Goal: Check status: Check status

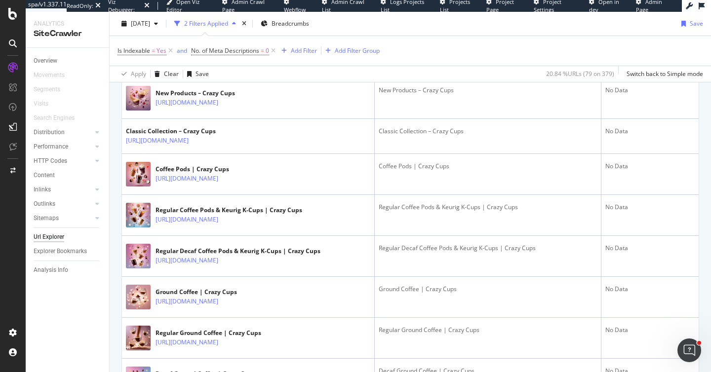
scroll to position [348, 0]
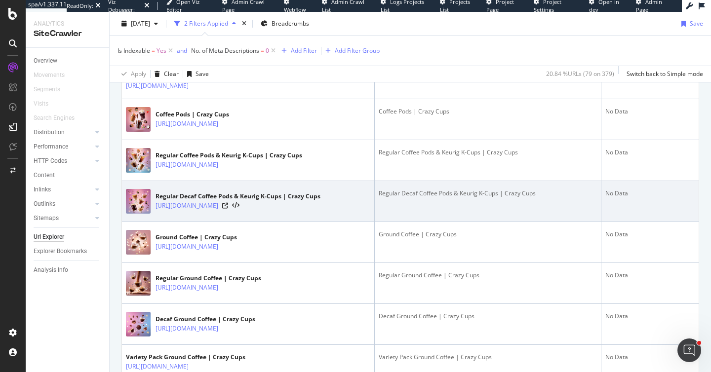
click at [303, 205] on div "https://crazycups.com/collections/decaf-coffee-pods" at bounding box center [237, 206] width 165 height 10
click at [228, 207] on icon at bounding box center [225, 206] width 6 height 6
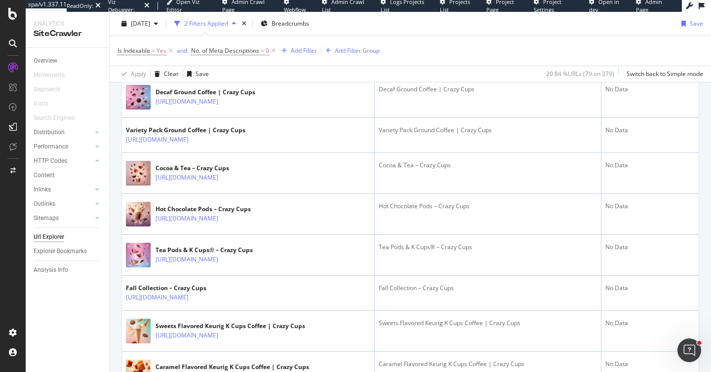
scroll to position [0, 0]
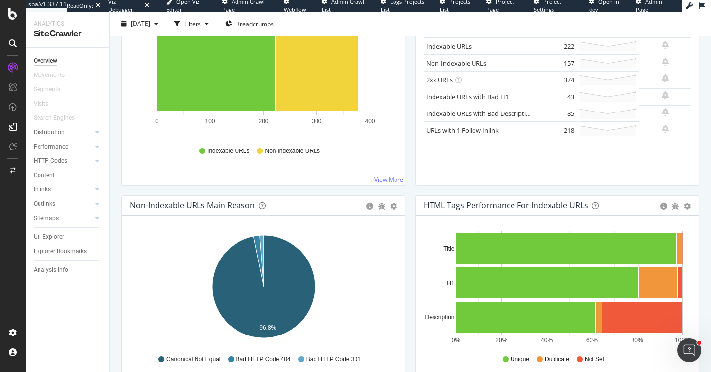
scroll to position [191, 0]
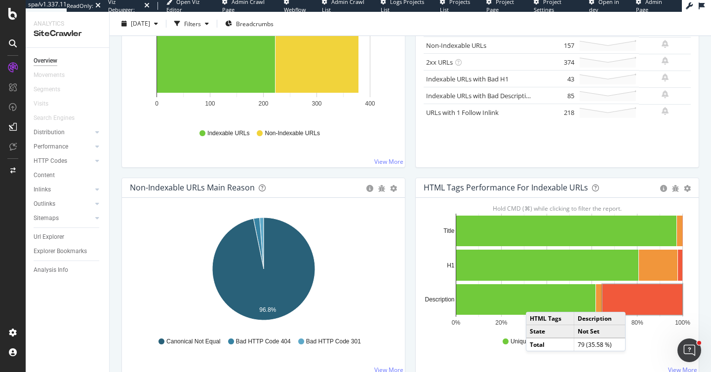
click at [635, 302] on rect "A chart." at bounding box center [642, 299] width 80 height 31
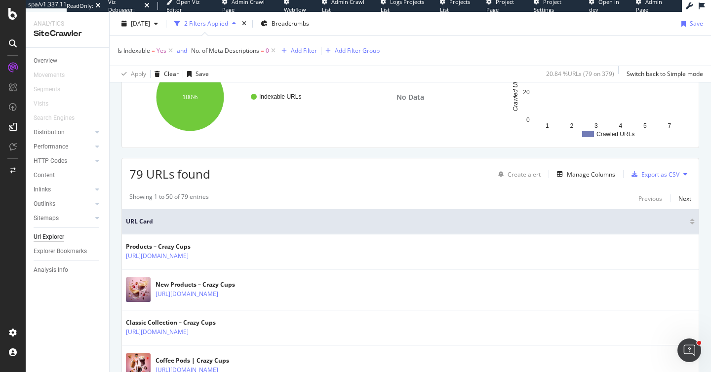
scroll to position [105, 0]
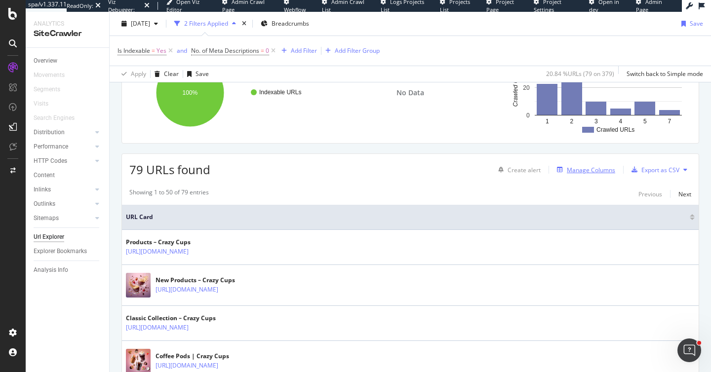
click at [582, 169] on div "Manage Columns" at bounding box center [591, 170] width 48 height 8
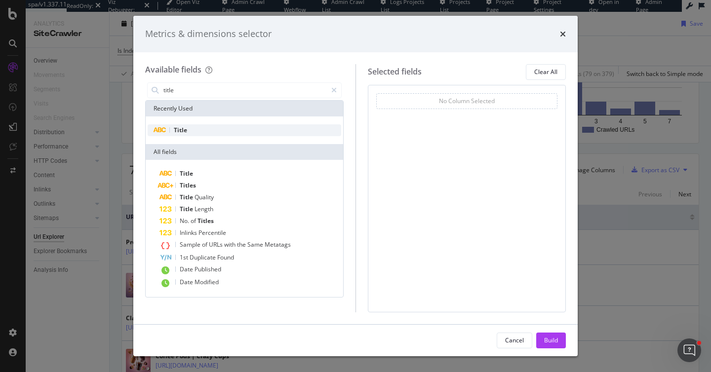
click at [222, 132] on div "Title" at bounding box center [244, 130] width 193 height 12
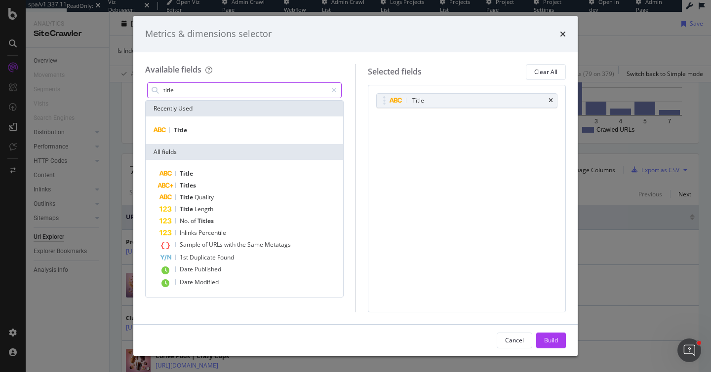
click at [186, 88] on input "title" at bounding box center [244, 90] width 164 height 15
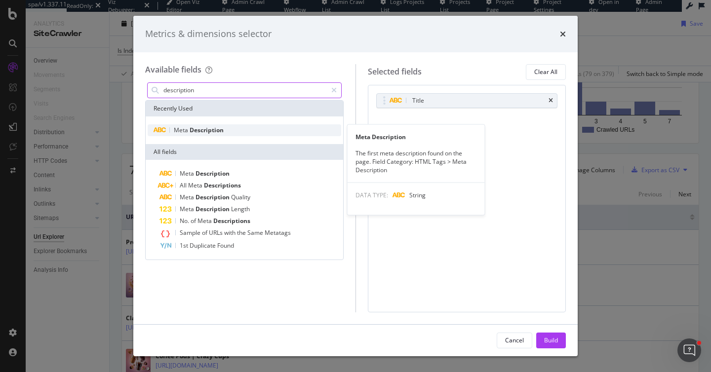
type input "description"
click at [179, 130] on span "Meta" at bounding box center [182, 130] width 16 height 8
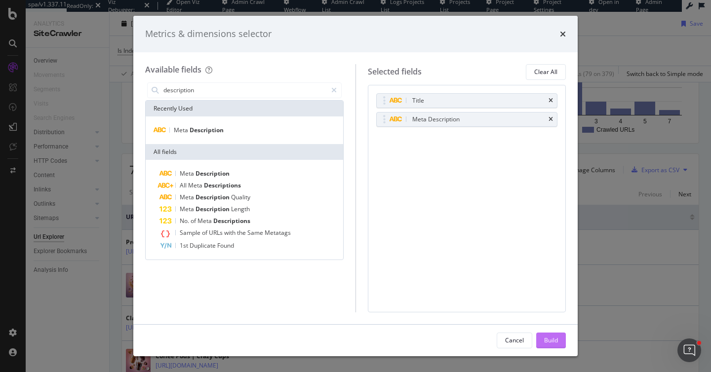
click at [546, 338] on div "Build" at bounding box center [551, 340] width 14 height 8
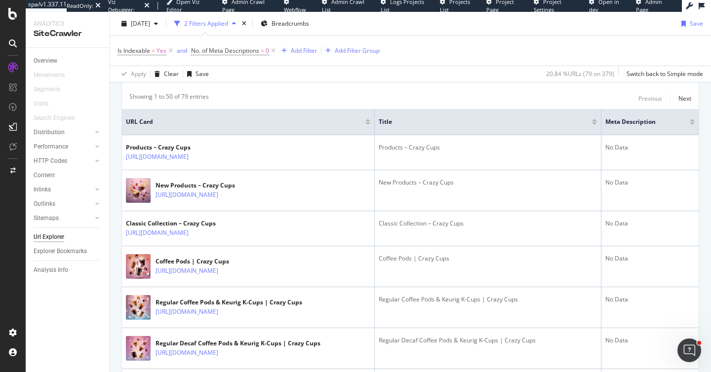
scroll to position [200, 0]
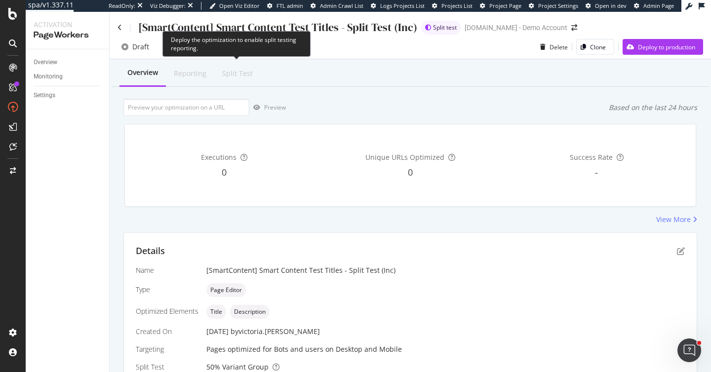
click at [235, 76] on div "Split Test" at bounding box center [237, 74] width 31 height 10
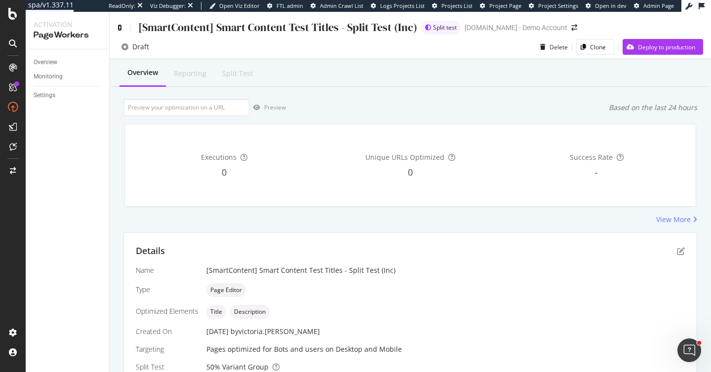
click at [118, 26] on icon at bounding box center [119, 27] width 4 height 7
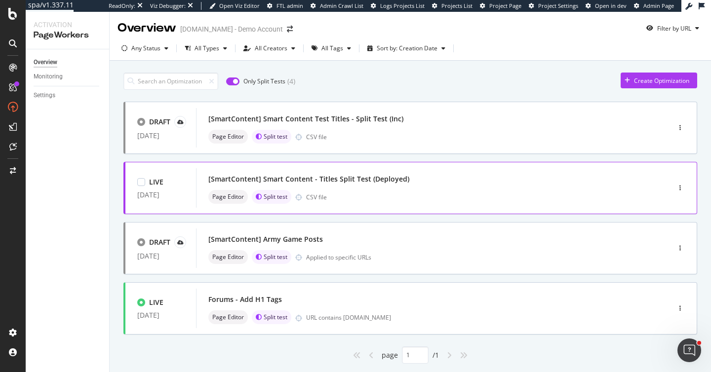
click at [350, 183] on div "[SmartContent] Smart Content - Titles Split Test (Deployed)" at bounding box center [308, 179] width 201 height 10
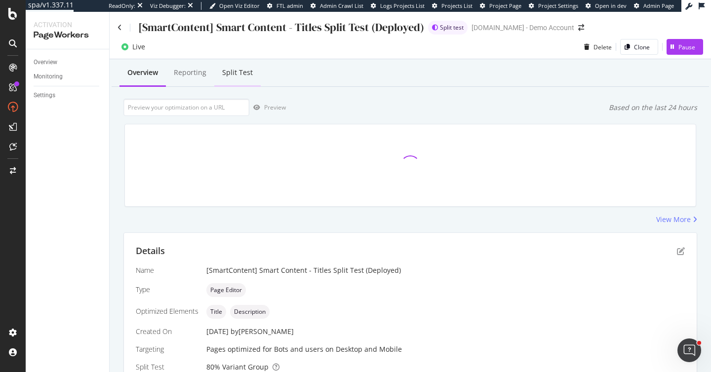
click at [242, 77] on div "Split Test" at bounding box center [237, 73] width 31 height 10
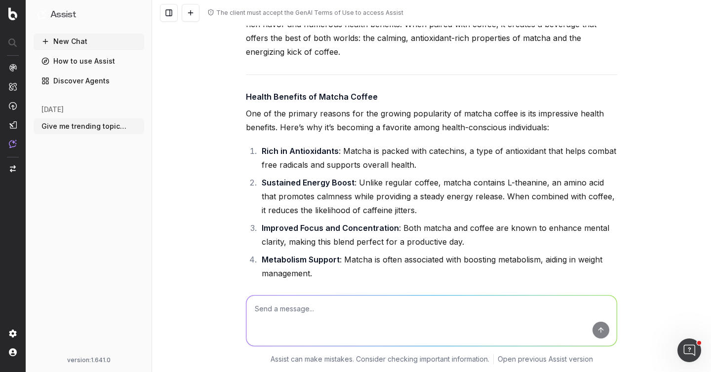
scroll to position [2173, 0]
